Goal: Entertainment & Leisure: Consume media (video, audio)

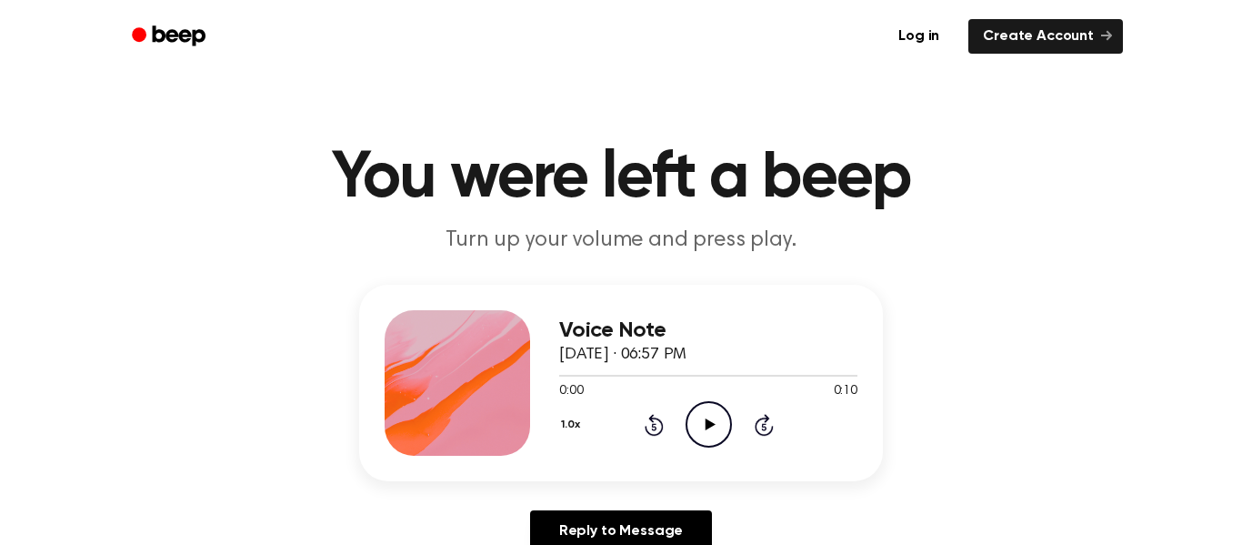
click at [703, 421] on icon "Play Audio" at bounding box center [709, 424] width 46 height 46
click at [702, 426] on icon "Play Audio" at bounding box center [709, 424] width 46 height 46
click at [712, 433] on icon "Play Audio" at bounding box center [709, 424] width 46 height 46
click at [704, 438] on icon "Play Audio" at bounding box center [709, 424] width 46 height 46
click at [691, 437] on icon "Play Audio" at bounding box center [709, 424] width 46 height 46
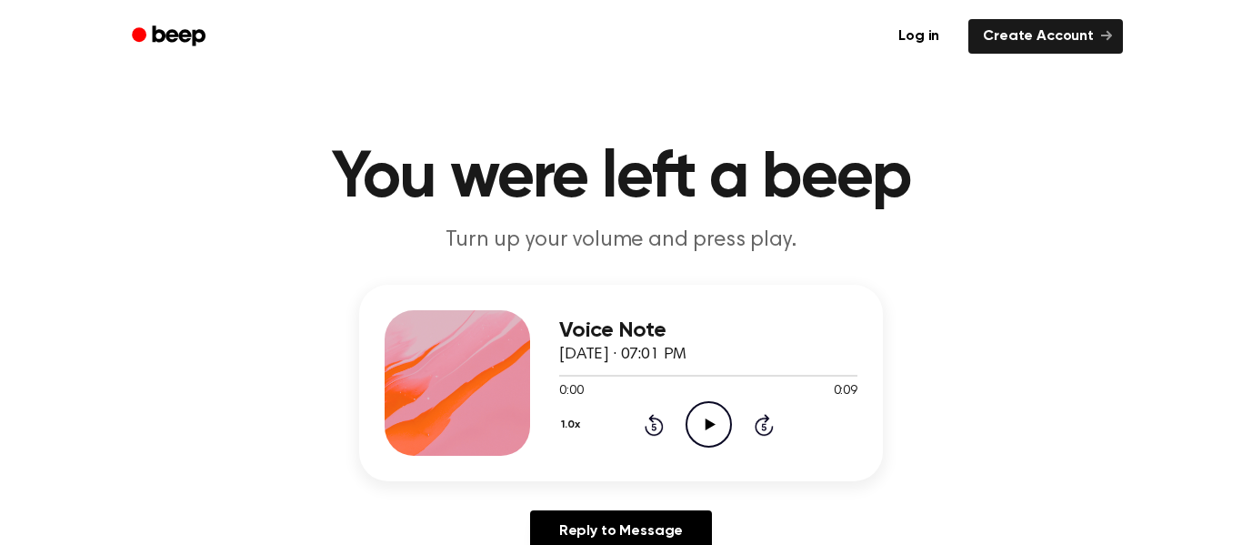
click at [719, 427] on icon "Play Audio" at bounding box center [709, 424] width 46 height 46
click at [718, 430] on icon "Play Audio" at bounding box center [709, 424] width 46 height 46
click at [717, 414] on icon "Play Audio" at bounding box center [709, 424] width 46 height 46
click at [710, 428] on icon "Play Audio" at bounding box center [709, 424] width 46 height 46
click at [716, 423] on icon "Play Audio" at bounding box center [709, 424] width 46 height 46
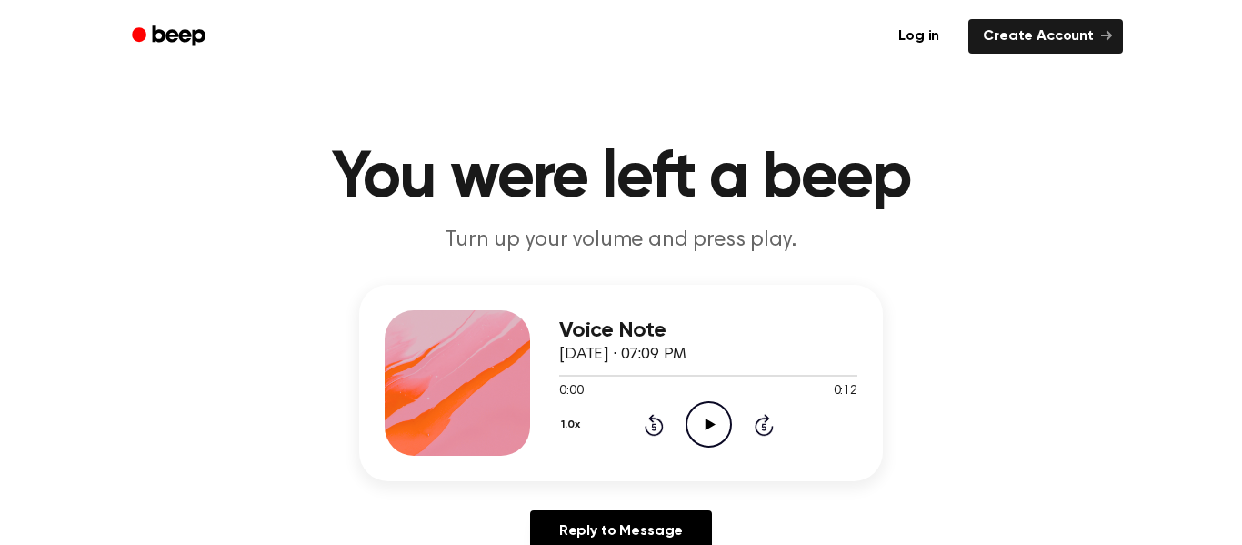
click at [698, 398] on div "0:00 0:12" at bounding box center [708, 391] width 298 height 19
click at [701, 415] on icon "Play Audio" at bounding box center [709, 424] width 46 height 46
click at [682, 425] on div "1.0x Rewind 5 seconds Play Audio Skip 5 seconds" at bounding box center [708, 424] width 298 height 46
click at [689, 417] on icon "Play Audio" at bounding box center [709, 424] width 46 height 46
click at [706, 421] on icon at bounding box center [710, 424] width 10 height 12
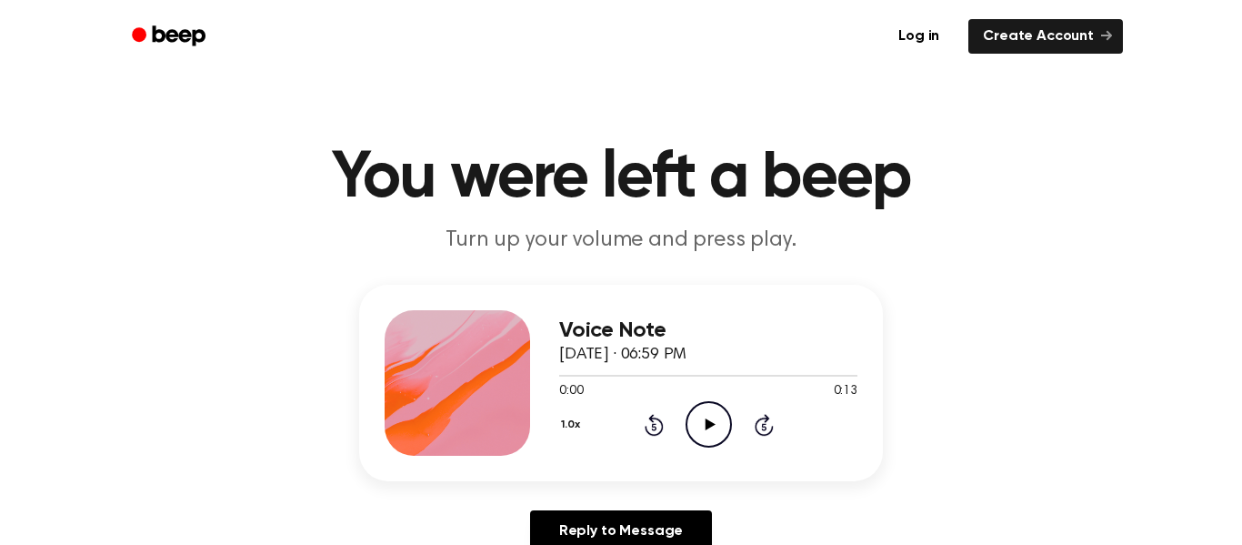
click at [714, 409] on icon "Play Audio" at bounding box center [709, 424] width 46 height 46
